Goal: Task Accomplishment & Management: Manage account settings

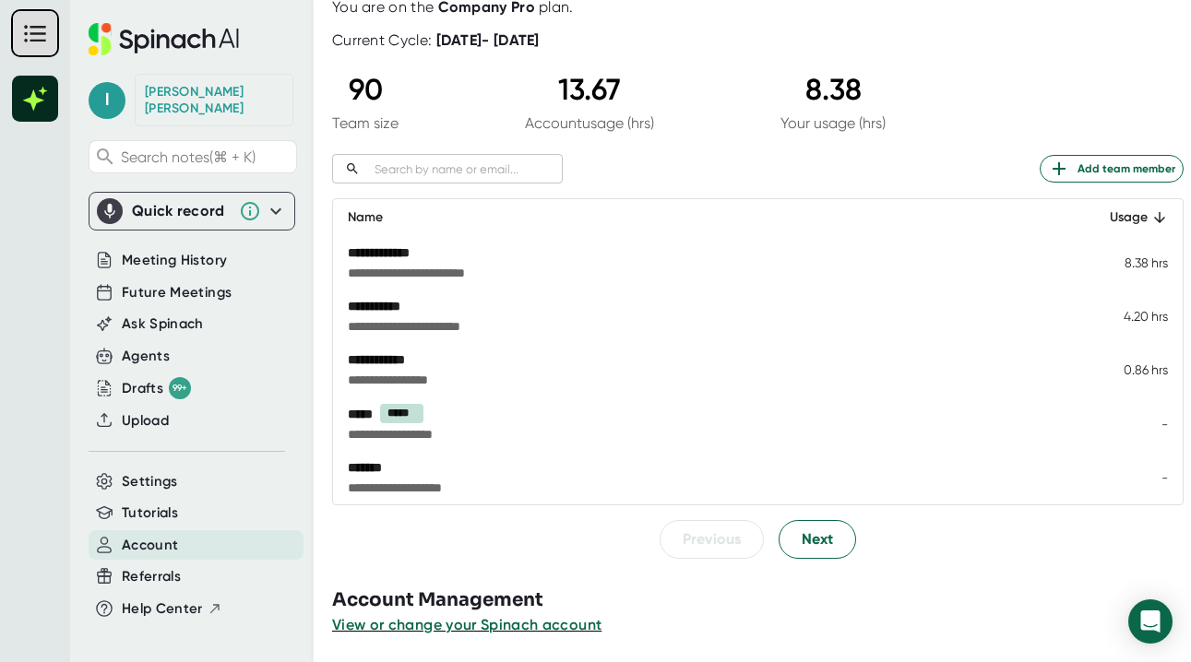
scroll to position [123, 0]
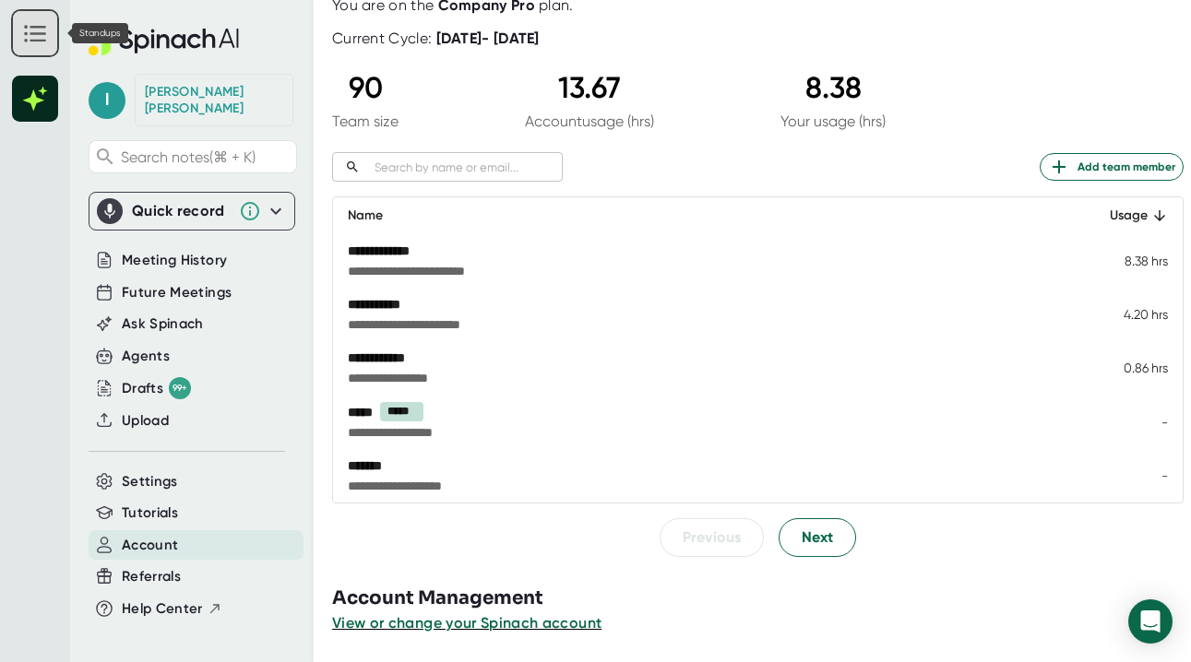
click at [37, 32] on icon at bounding box center [34, 33] width 21 height 17
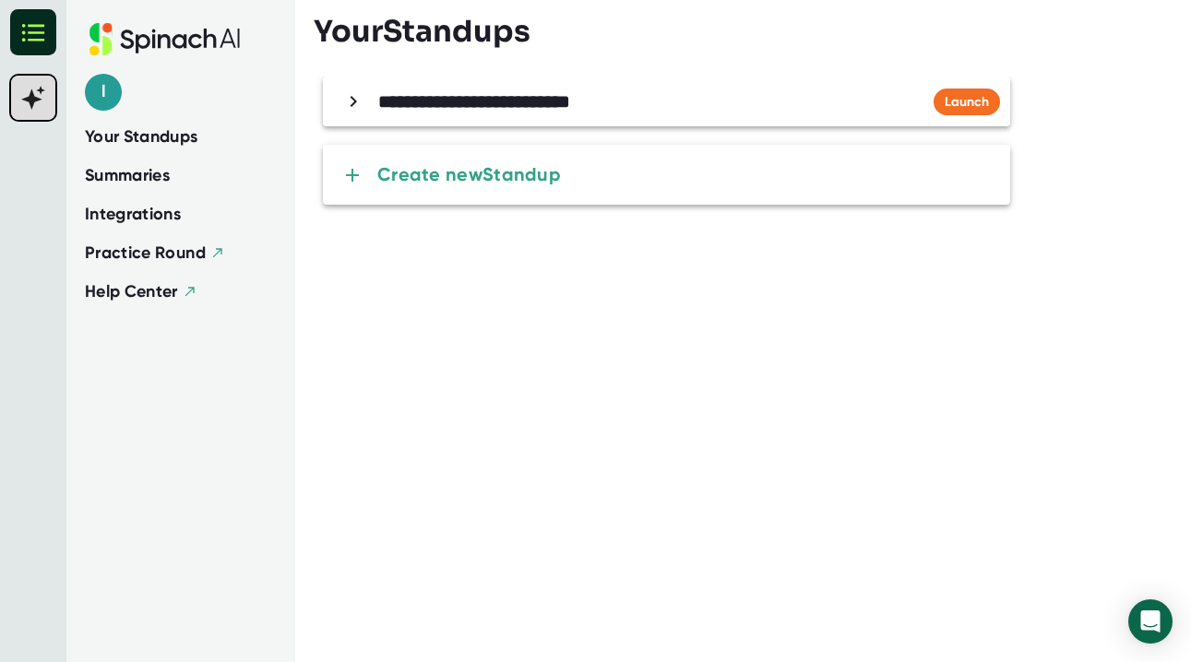
click at [151, 172] on span "Summaries" at bounding box center [127, 175] width 85 height 25
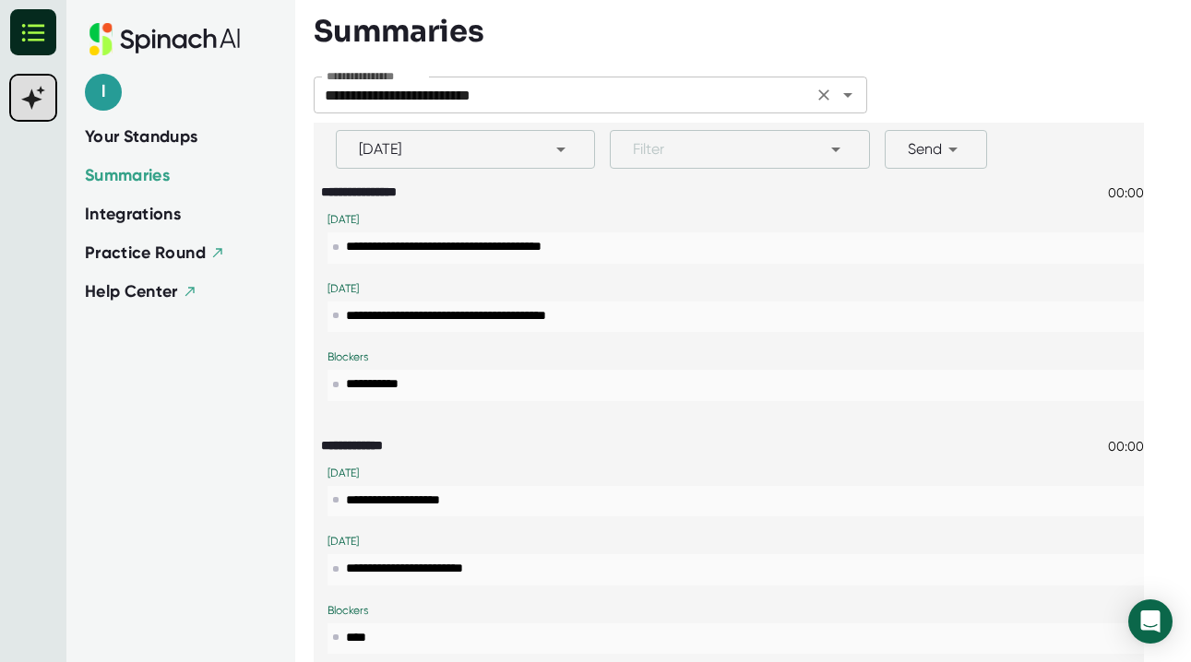
click at [844, 99] on icon "Open" at bounding box center [848, 95] width 22 height 22
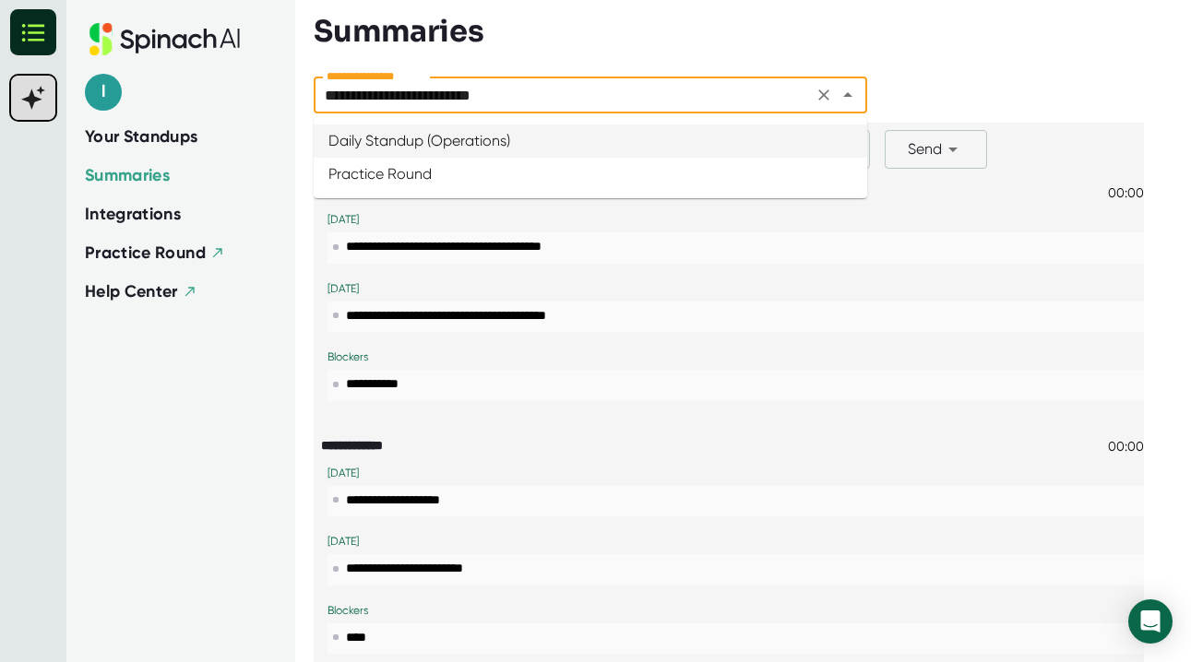
click at [996, 54] on div at bounding box center [743, 63] width 859 height 28
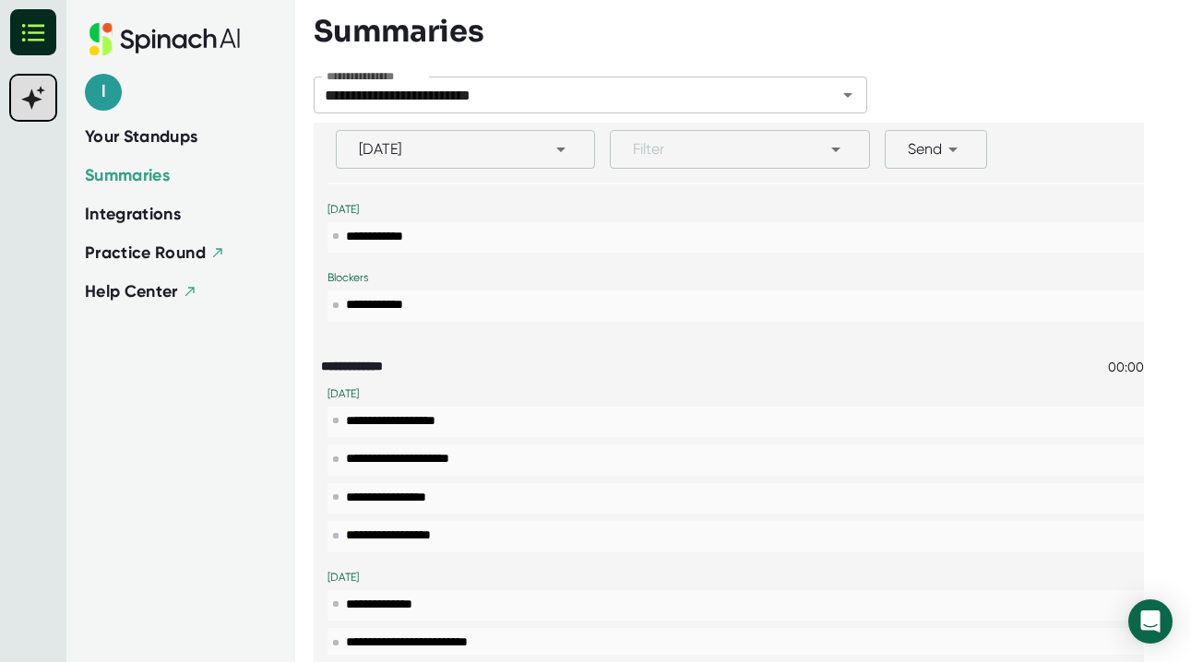
scroll to position [625, 0]
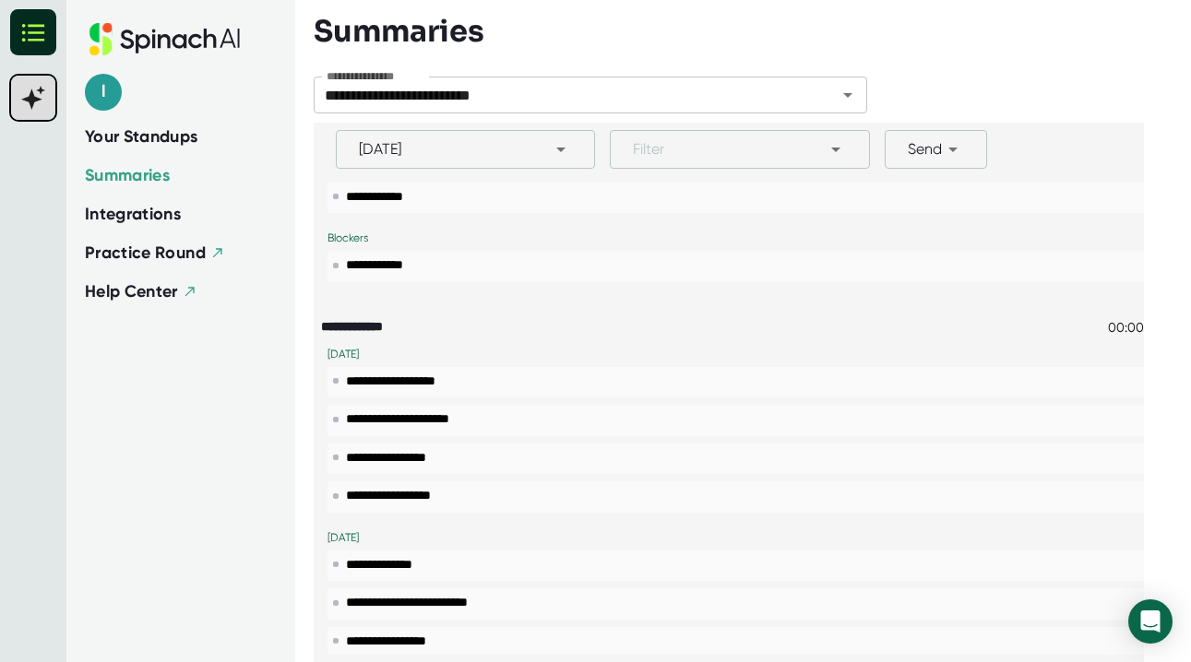
click at [184, 139] on span "Your Standups" at bounding box center [141, 137] width 113 height 25
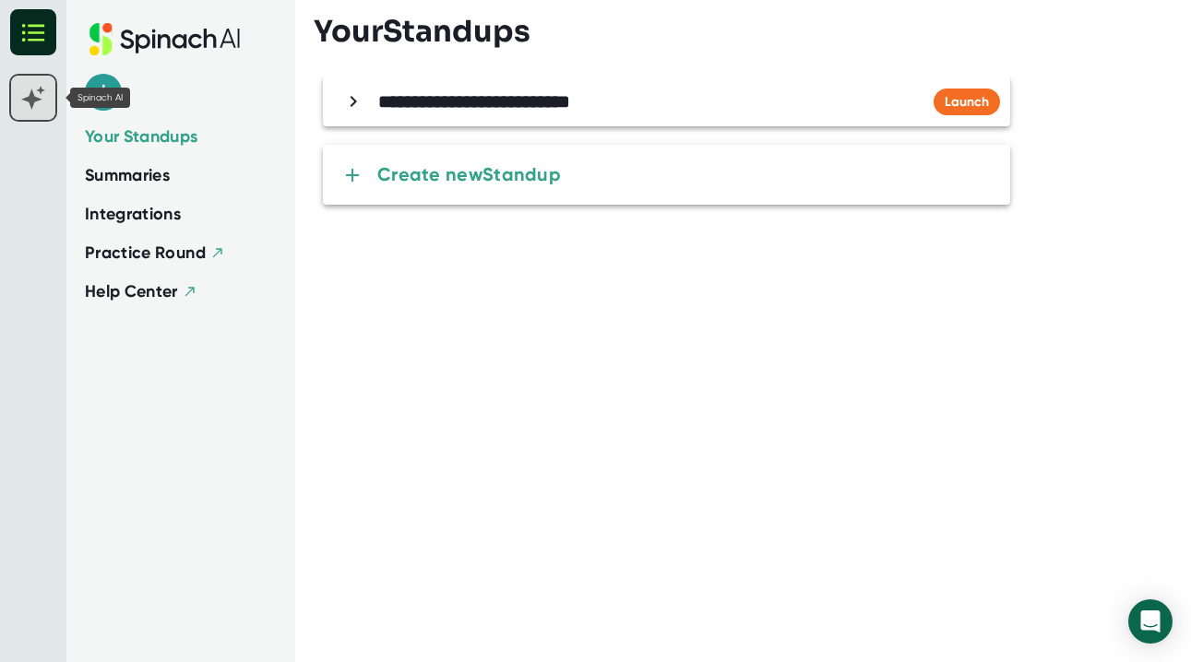
click at [24, 99] on icon at bounding box center [33, 98] width 48 height 48
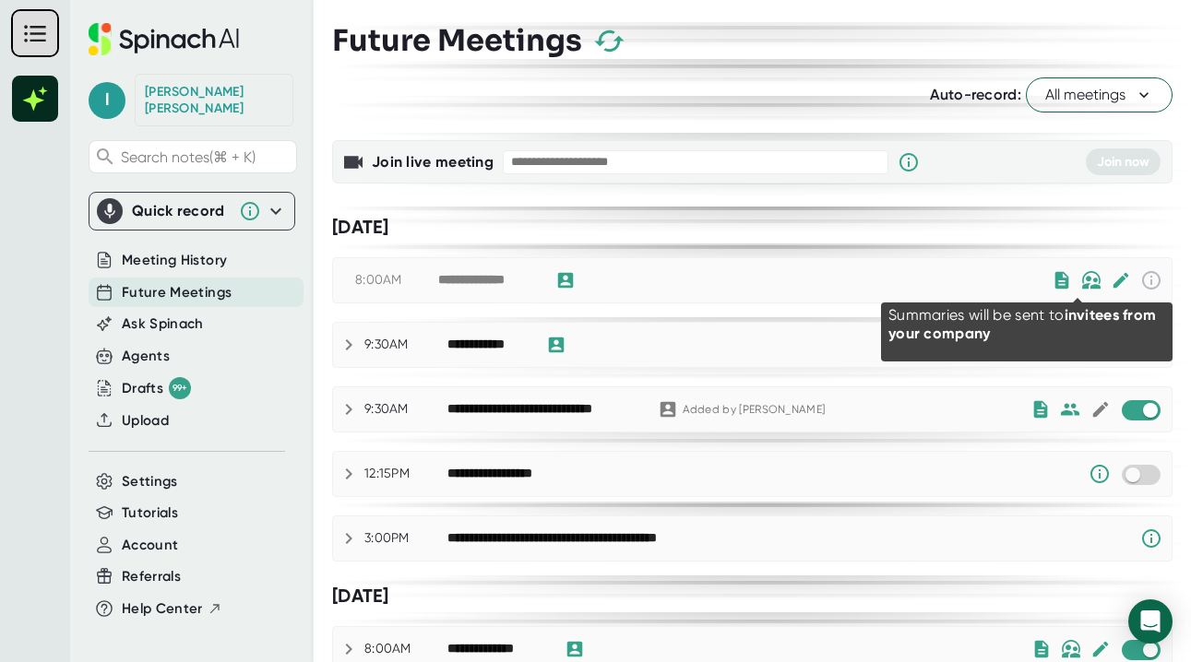
click at [1081, 285] on img at bounding box center [1091, 280] width 20 height 18
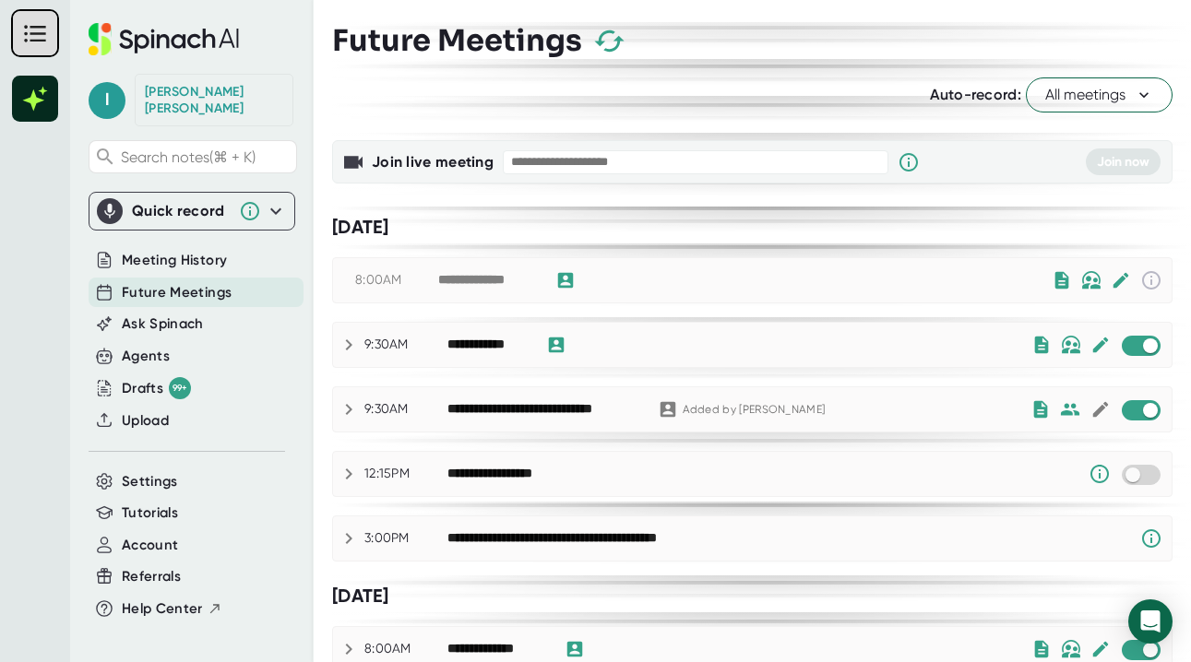
drag, startPoint x: 751, startPoint y: 98, endPoint x: 991, endPoint y: 261, distance: 290.1
click at [752, 98] on div "Auto-record: All meetings" at bounding box center [752, 94] width 840 height 35
click at [379, 279] on div "8:00AM" at bounding box center [396, 280] width 83 height 17
click at [508, 281] on div "**********" at bounding box center [487, 280] width 99 height 17
click at [564, 282] on icon at bounding box center [565, 280] width 20 height 20
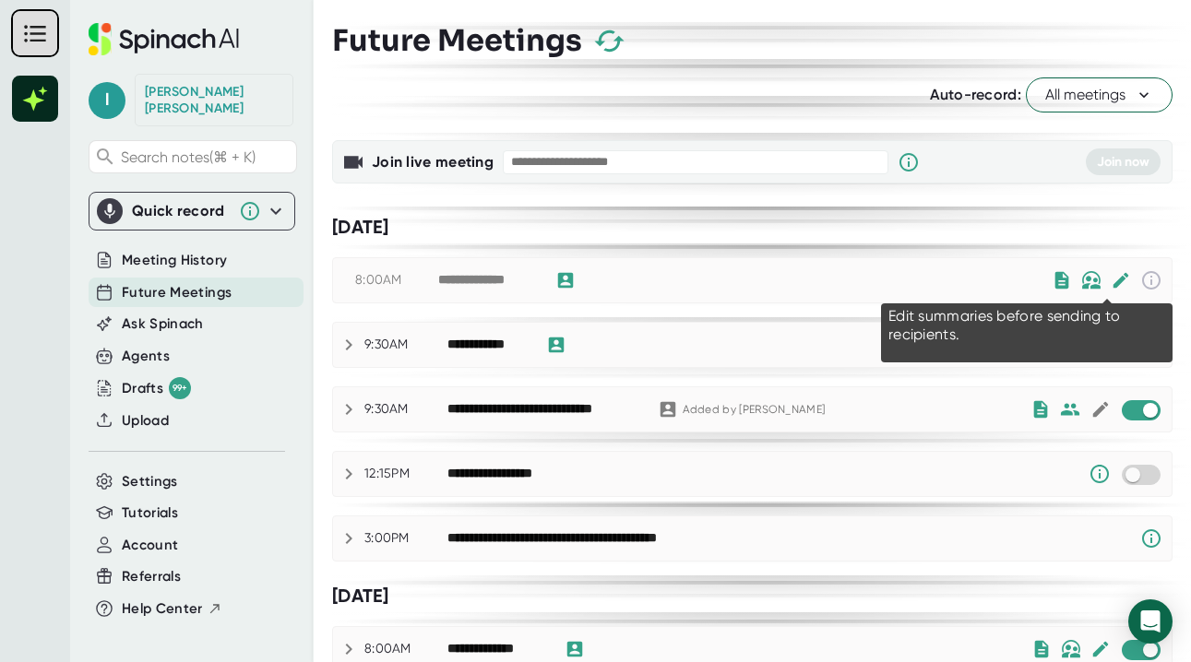
click at [1112, 281] on icon at bounding box center [1120, 281] width 16 height 16
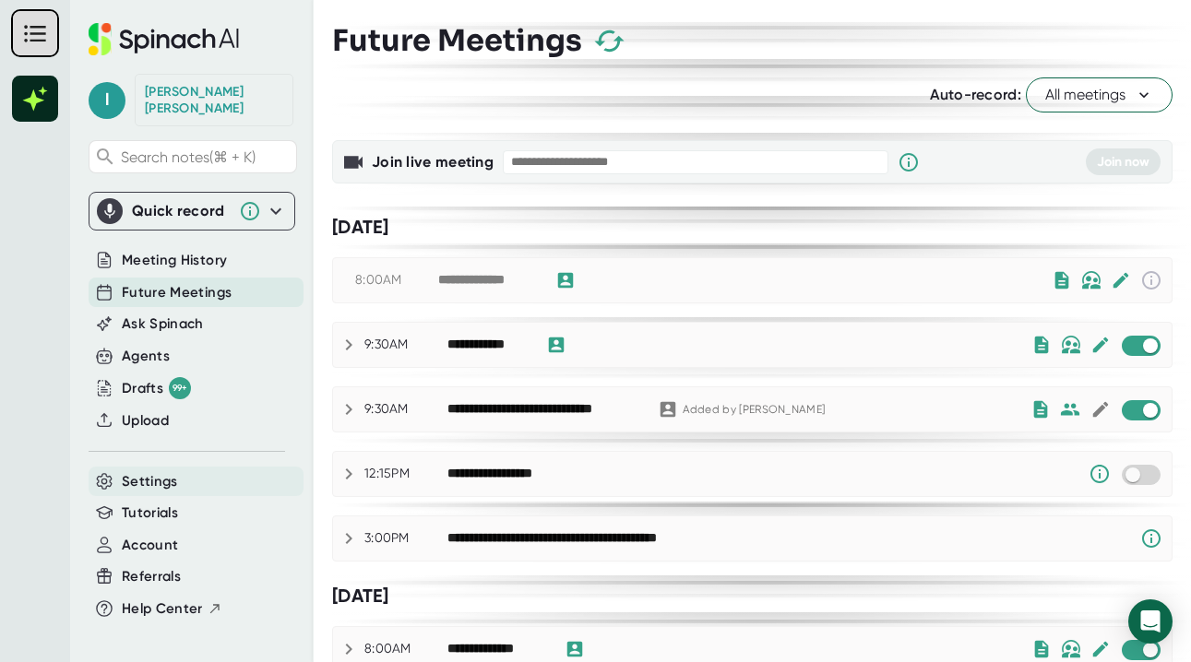
click at [179, 467] on div "Settings" at bounding box center [196, 482] width 215 height 30
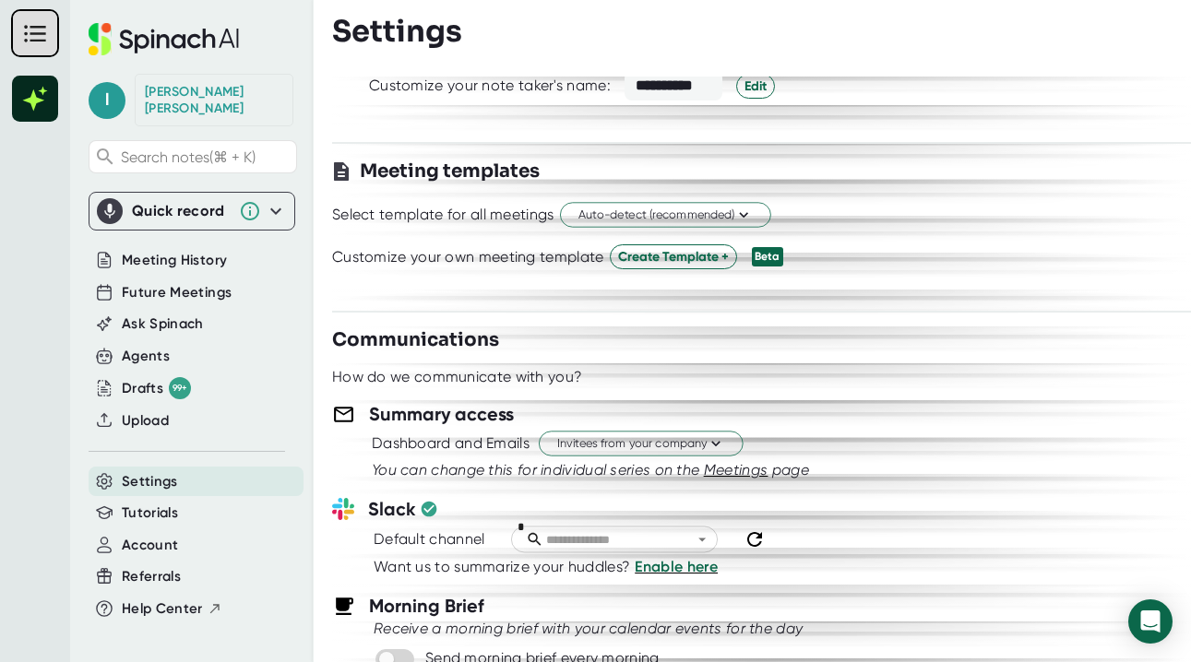
scroll to position [424, 0]
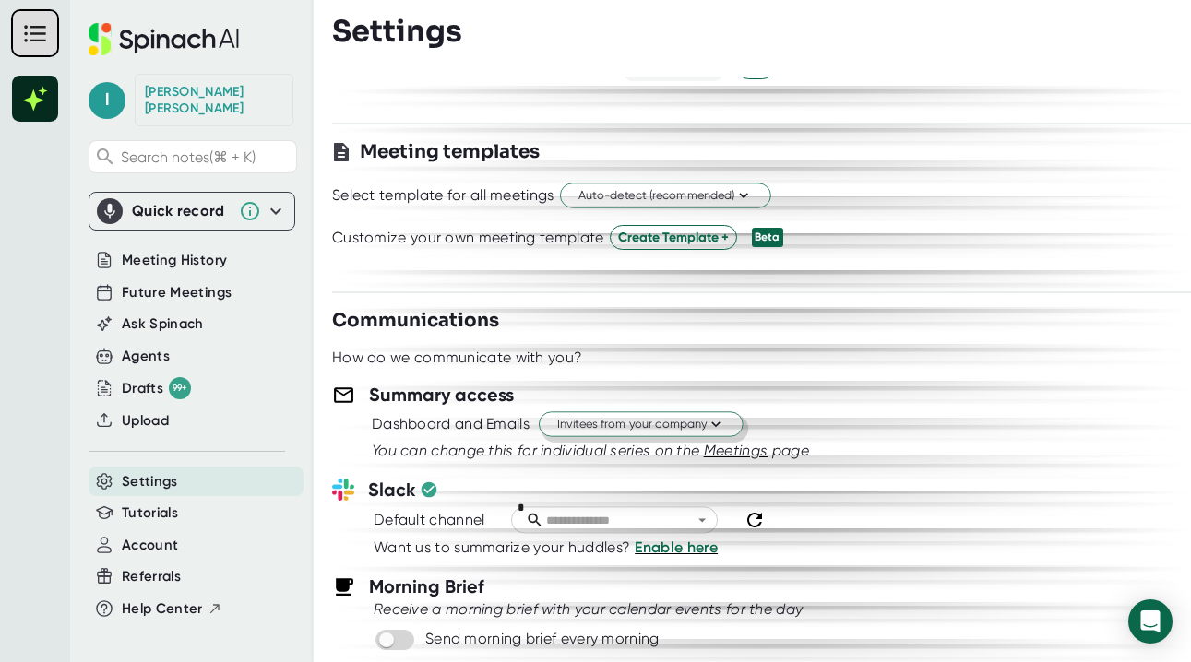
click at [625, 424] on span "Invitees from your company" at bounding box center [641, 425] width 168 height 18
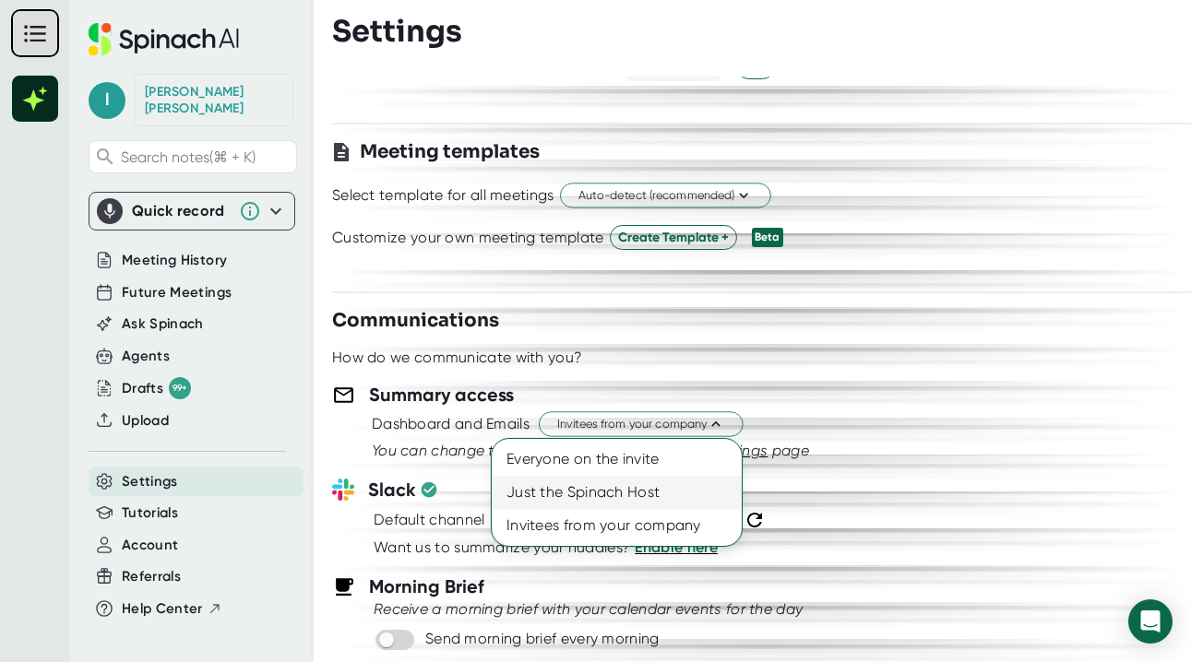
click at [608, 491] on div "Just the Spinach Host" at bounding box center [617, 492] width 250 height 33
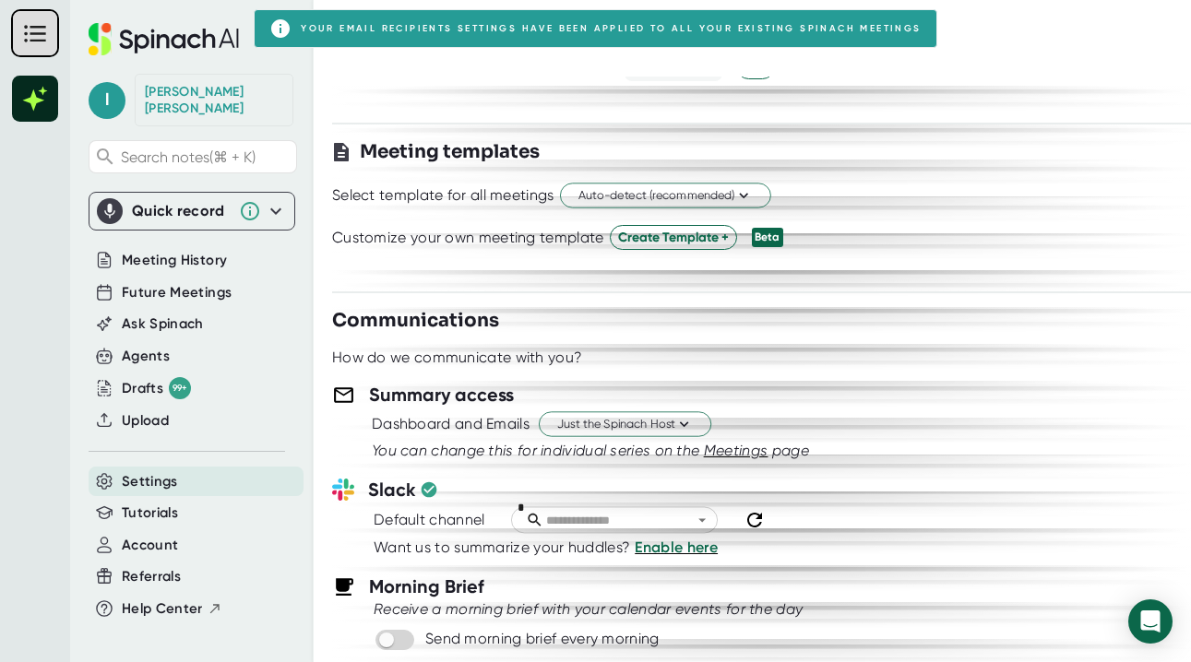
click at [949, 424] on div "Dashboard and Emails Just the Spinach Host" at bounding box center [781, 424] width 819 height 31
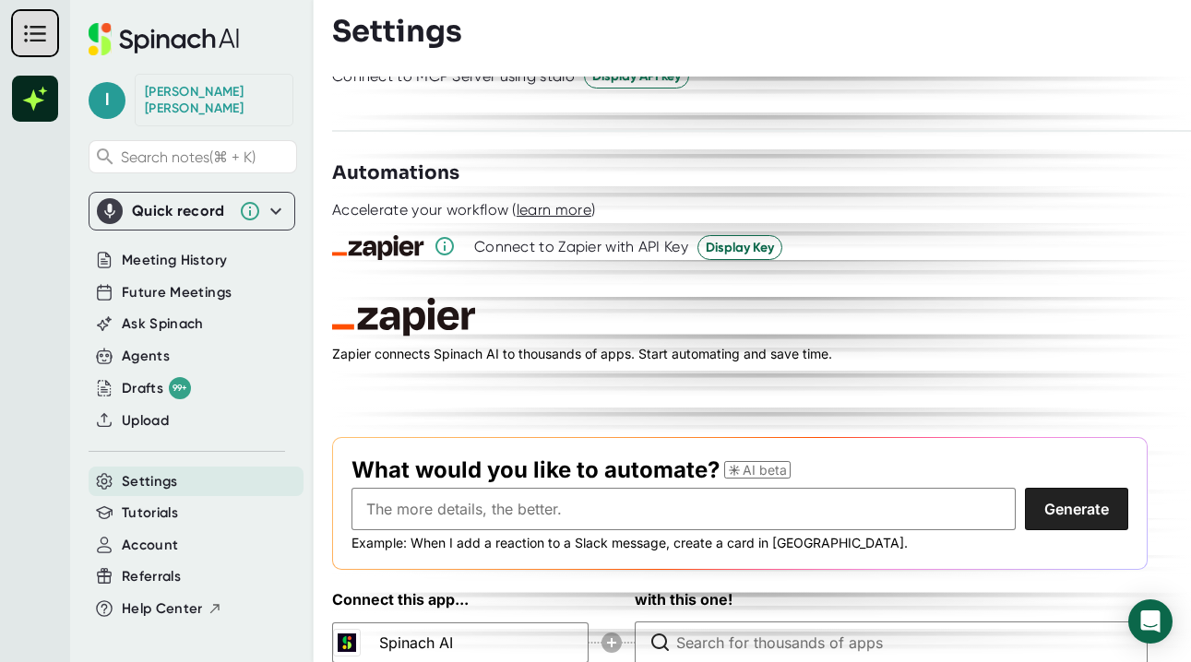
scroll to position [2578, 0]
